Goal: Find specific page/section: Find specific page/section

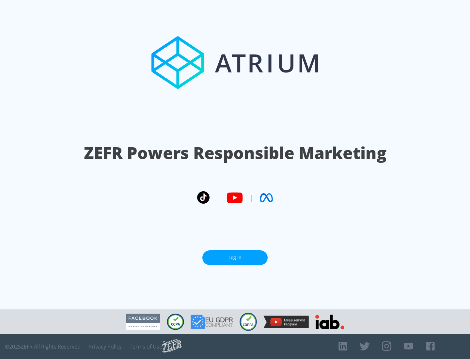
click at [235, 258] on link "Log In" at bounding box center [234, 257] width 65 height 15
